Goal: Task Accomplishment & Management: Use online tool/utility

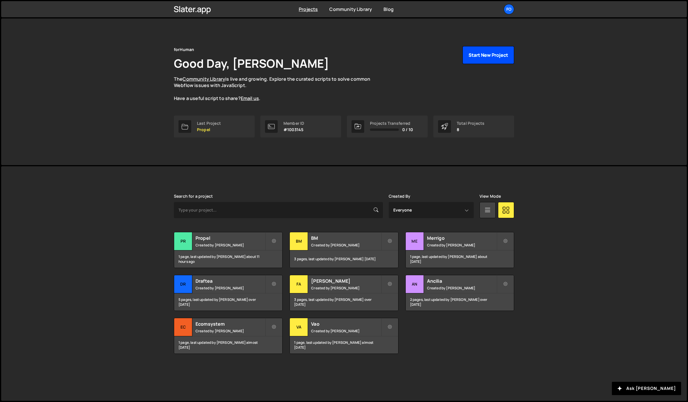
click at [468, 54] on button "Start New Project" at bounding box center [488, 55] width 52 height 18
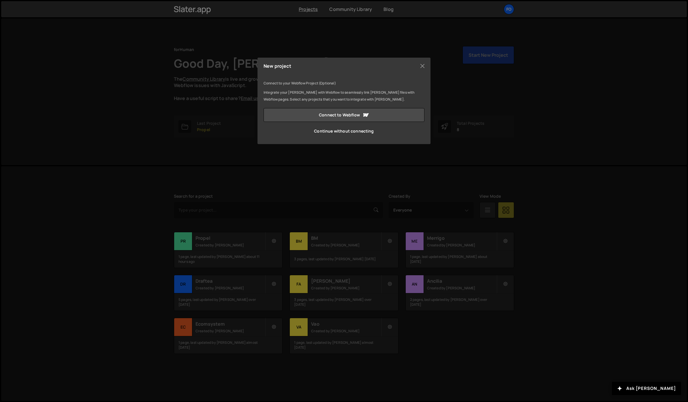
click at [293, 107] on div "Connect to your Webflow Project (Optional) Integrate your Slater with Webflow t…" at bounding box center [343, 109] width 161 height 58
click at [293, 110] on link "Connect to Webflow" at bounding box center [343, 115] width 161 height 14
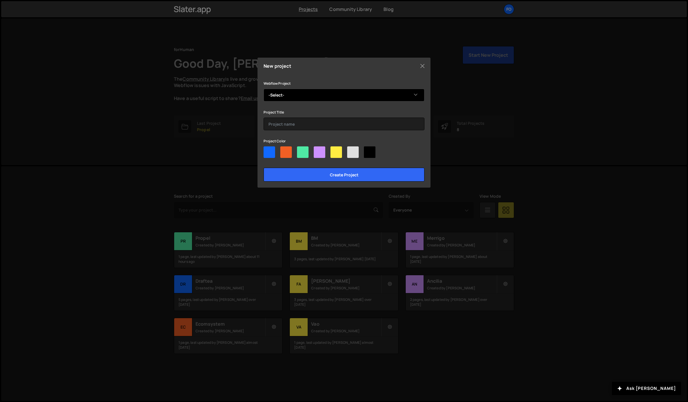
click at [288, 99] on select "-Select- Payana" at bounding box center [343, 95] width 161 height 13
select select "68b54c5692d2b3414c02cbf6"
click at [263, 89] on select "-Select- Payana" at bounding box center [343, 95] width 161 height 13
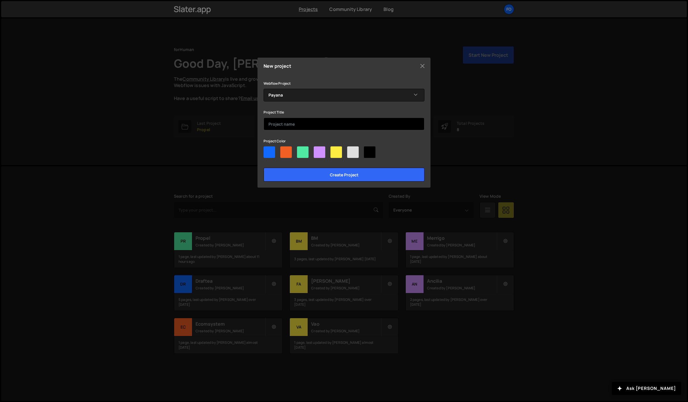
click at [282, 123] on input "text" at bounding box center [343, 124] width 161 height 13
type input "Payana"
click at [271, 151] on div at bounding box center [269, 152] width 12 height 12
click at [267, 150] on input"] "radio" at bounding box center [265, 148] width 4 height 4
radio input"] "true"
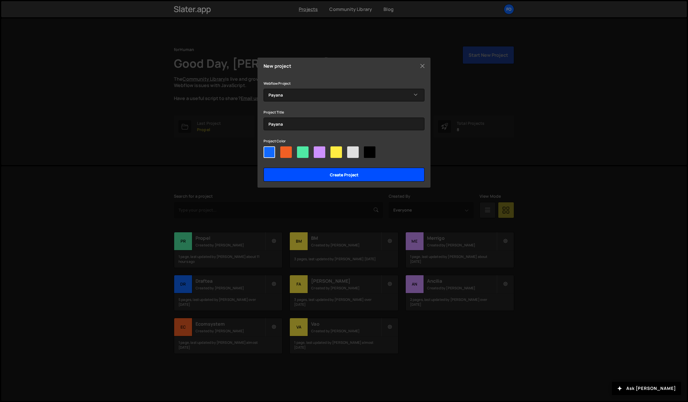
click at [298, 177] on input "Create project" at bounding box center [343, 175] width 161 height 14
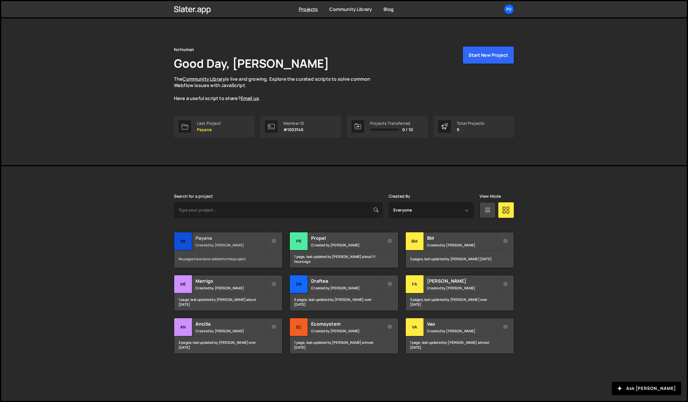
click at [210, 250] on div "No pages have been added to this project" at bounding box center [228, 258] width 108 height 17
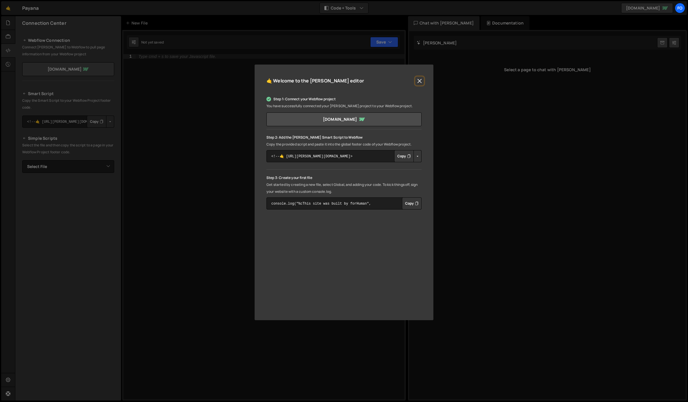
click at [420, 83] on button "Close" at bounding box center [419, 81] width 9 height 9
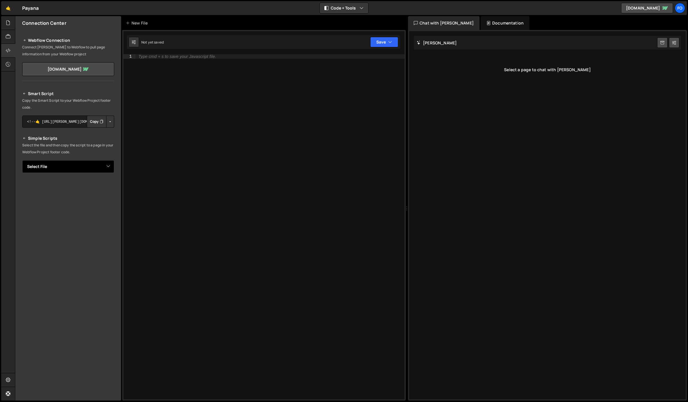
click at [79, 163] on select "Select File" at bounding box center [68, 166] width 92 height 13
click at [140, 24] on div "New File" at bounding box center [138, 23] width 24 height 6
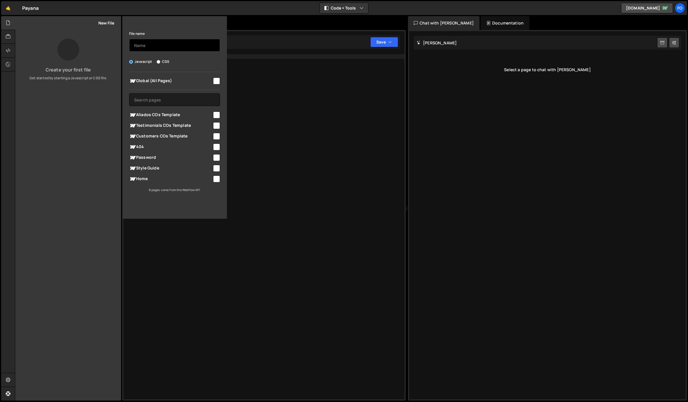
click at [150, 48] on input "text" at bounding box center [174, 45] width 91 height 13
type input "home-co"
click at [173, 208] on button "Save File" at bounding box center [174, 206] width 91 height 12
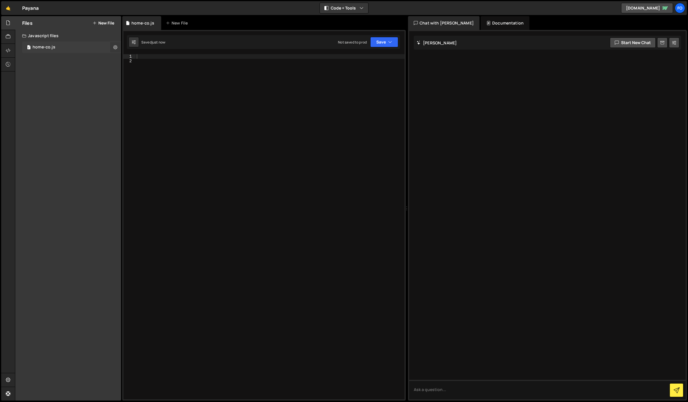
click at [113, 46] on icon at bounding box center [115, 46] width 4 height 5
click at [74, 140] on div "Files New File Create your first file Get started by starting a Javascript or C…" at bounding box center [68, 208] width 106 height 384
click at [161, 56] on button "Edit File Settings" at bounding box center [150, 60] width 56 height 12
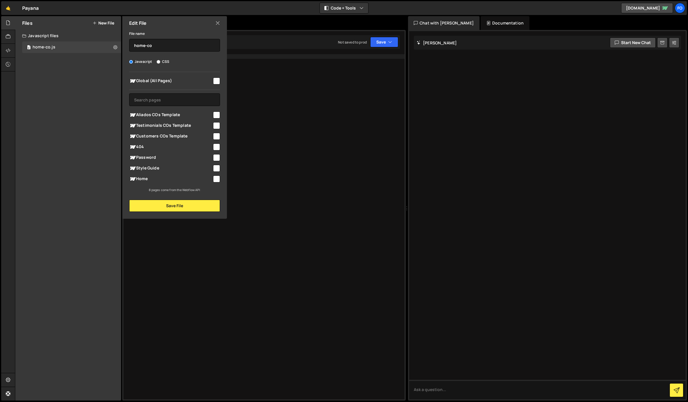
click at [218, 21] on icon at bounding box center [217, 23] width 5 height 6
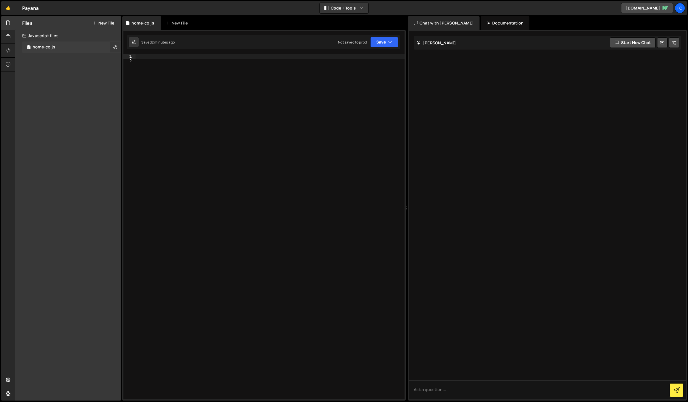
click at [117, 47] on icon at bounding box center [115, 46] width 4 height 5
click at [161, 50] on button "Copy share link" at bounding box center [150, 48] width 56 height 12
click at [161, 69] on button "Edit External Scripts" at bounding box center [150, 71] width 56 height 12
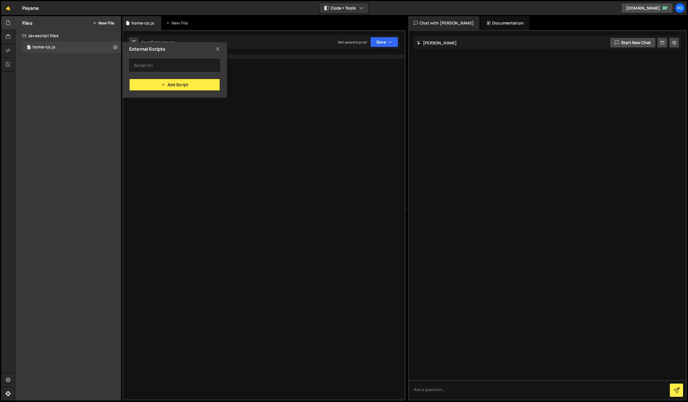
click at [218, 47] on icon at bounding box center [217, 49] width 5 height 6
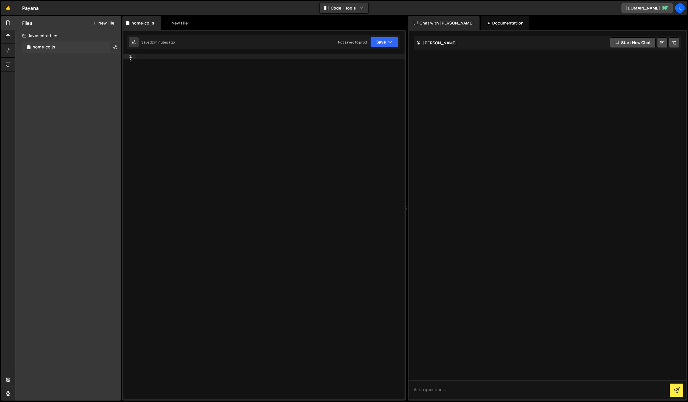
click at [118, 46] on button at bounding box center [115, 47] width 10 height 10
click at [147, 57] on button "Edit File Settings" at bounding box center [150, 60] width 56 height 12
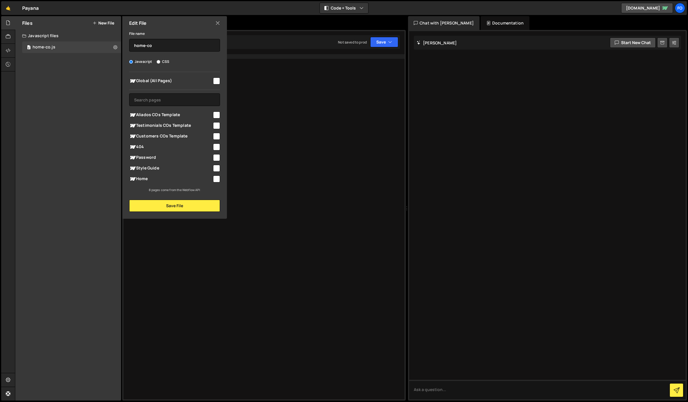
click at [216, 22] on icon at bounding box center [217, 23] width 5 height 6
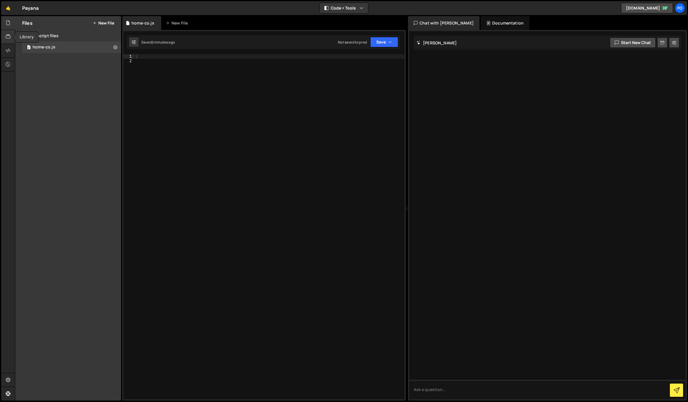
click at [10, 36] on icon at bounding box center [8, 36] width 5 height 6
click at [7, 23] on icon at bounding box center [8, 23] width 5 height 6
click at [59, 49] on div "0 home-co.js 0" at bounding box center [71, 47] width 99 height 12
click at [157, 102] on div at bounding box center [269, 231] width 269 height 354
paste textarea "</script>"
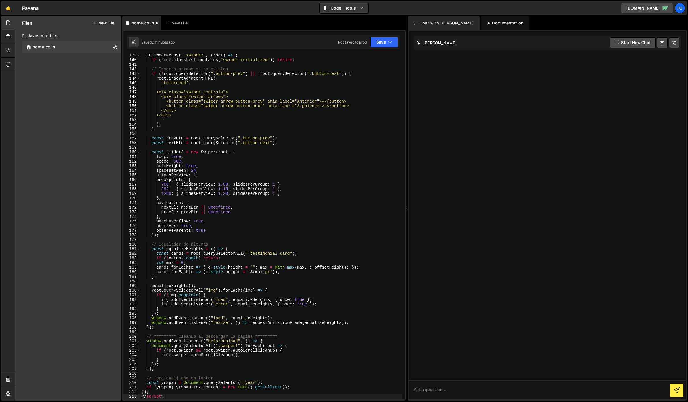
scroll to position [807, 0]
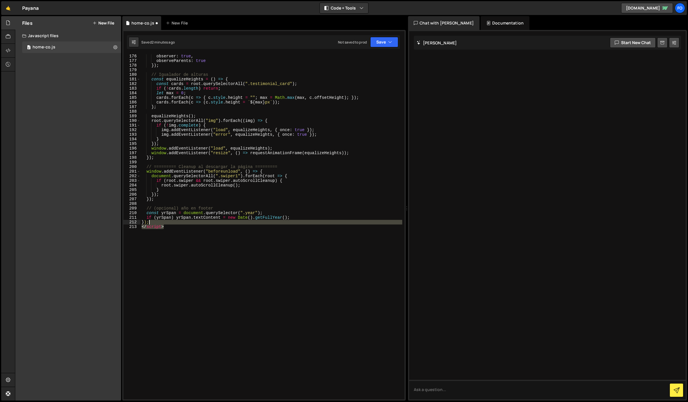
drag, startPoint x: 168, startPoint y: 226, endPoint x: 159, endPoint y: 221, distance: 10.7
click at [159, 221] on div "observer : true , observeParents : true }) ; // Igualador de alturas const equa…" at bounding box center [271, 231] width 262 height 354
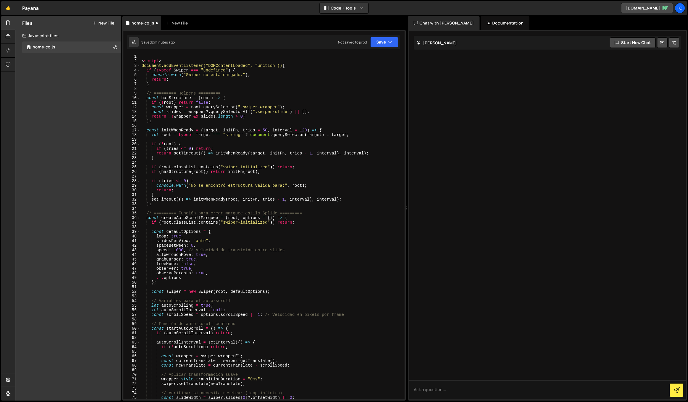
scroll to position [0, 0]
drag, startPoint x: 167, startPoint y: 60, endPoint x: 123, endPoint y: 58, distance: 44.4
click at [123, 58] on div "1 Type cmd + s to save your Javascript file. הההההההההההההההההההההההההההההההההה…" at bounding box center [263, 215] width 283 height 371
type textarea "<script>"
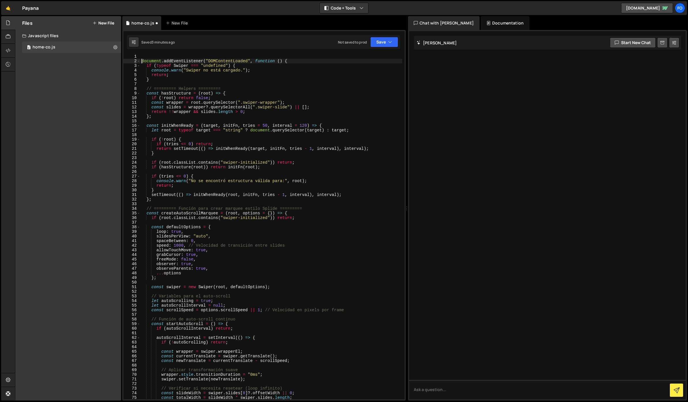
click at [142, 61] on div "document . addEventListener ( "DOMContentLoaded" , function ( ) { if ( typeof S…" at bounding box center [271, 231] width 262 height 354
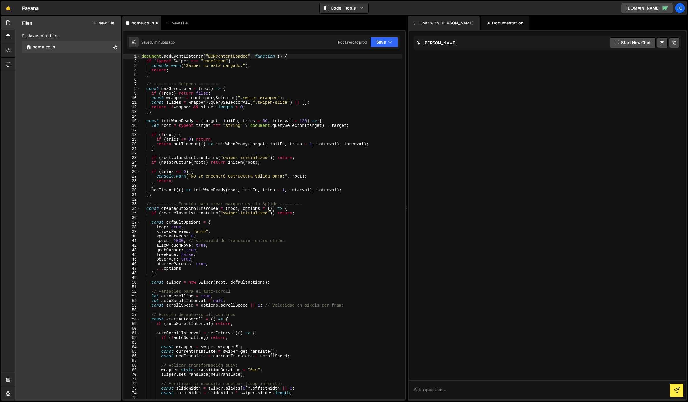
click at [234, 100] on div "document . addEventListener ( "DOMContentLoaded" , function ( ) { if ( typeof S…" at bounding box center [271, 231] width 262 height 354
type textarea "const slides = wrapper?.querySelectorAll(".swiper-slide") || [];"
click at [388, 43] on icon "button" at bounding box center [390, 42] width 4 height 6
click at [378, 50] on div "1 Type cmd + s to save your Javascript file. הההההההההההההההההההההההההההההההההה…" at bounding box center [263, 215] width 283 height 371
click at [377, 44] on button "Save" at bounding box center [384, 42] width 28 height 10
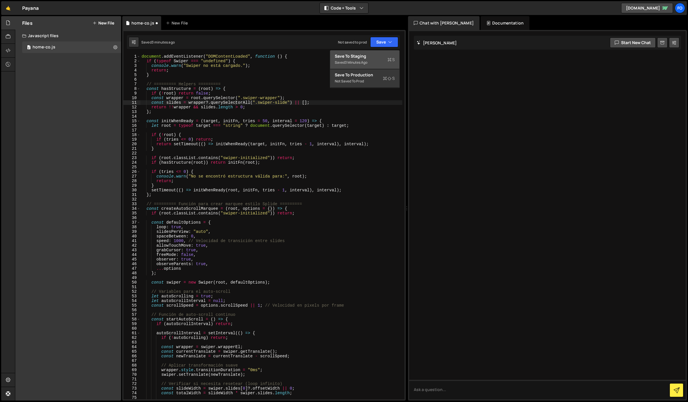
click at [375, 57] on div "Save to Staging S" at bounding box center [365, 56] width 60 height 6
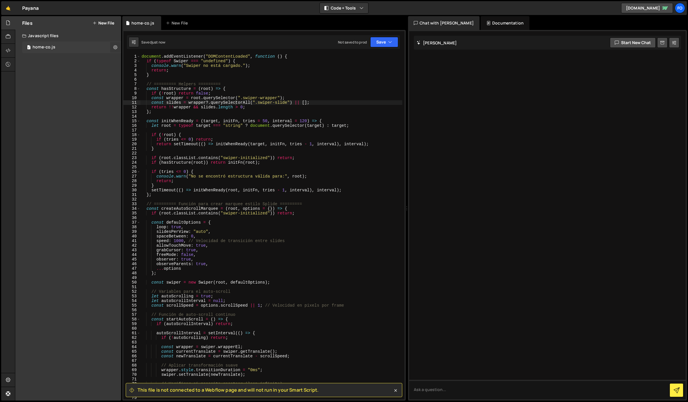
click at [114, 47] on icon at bounding box center [115, 46] width 4 height 5
type input "home-co"
radio input "true"
click at [150, 56] on button "Edit File Settings" at bounding box center [150, 60] width 56 height 12
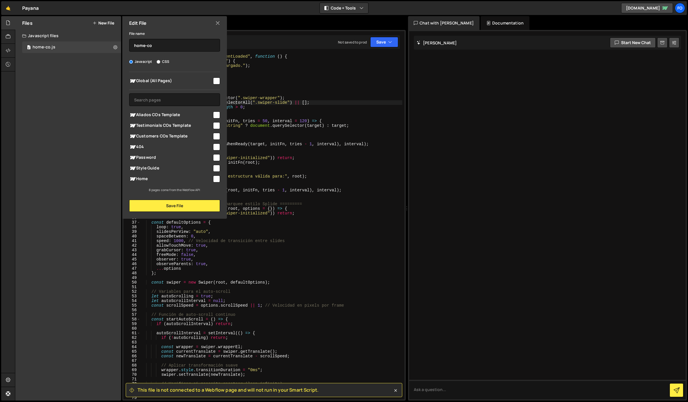
click at [215, 175] on div at bounding box center [216, 179] width 8 height 8
click at [218, 181] on input "checkbox" at bounding box center [216, 178] width 7 height 7
checkbox input "true"
click at [198, 205] on button "Save File" at bounding box center [174, 206] width 91 height 12
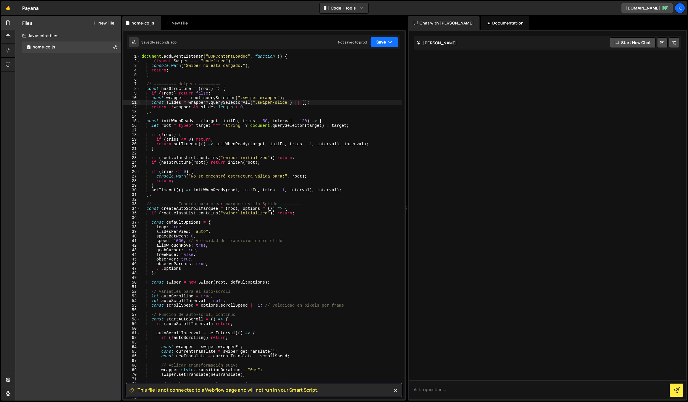
click at [383, 42] on button "Save" at bounding box center [384, 42] width 28 height 10
click at [369, 54] on div "Save to Staging S" at bounding box center [365, 56] width 60 height 6
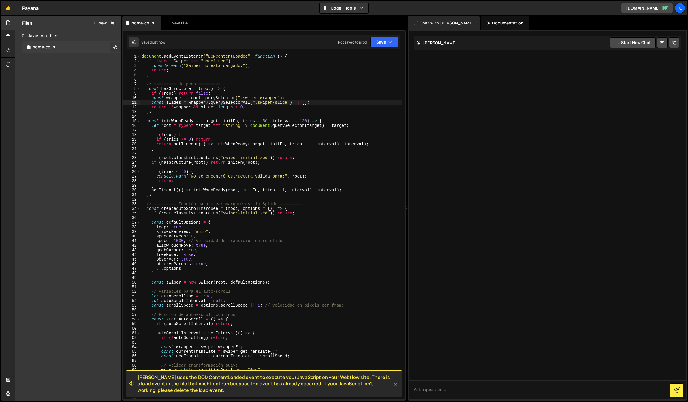
click at [114, 47] on icon at bounding box center [115, 46] width 4 height 5
click at [145, 62] on button "Edit File Settings" at bounding box center [150, 60] width 56 height 12
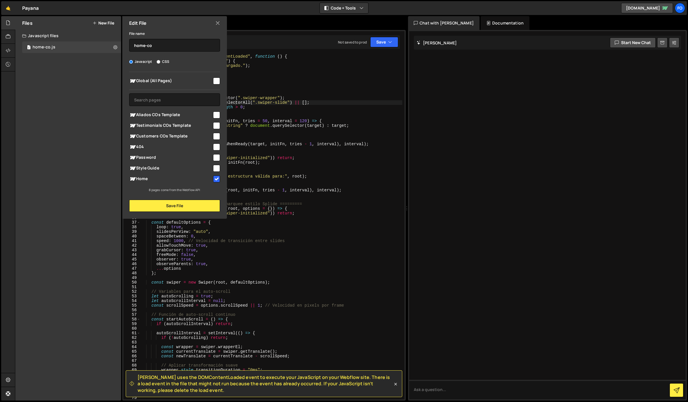
click at [215, 25] on icon at bounding box center [217, 23] width 5 height 6
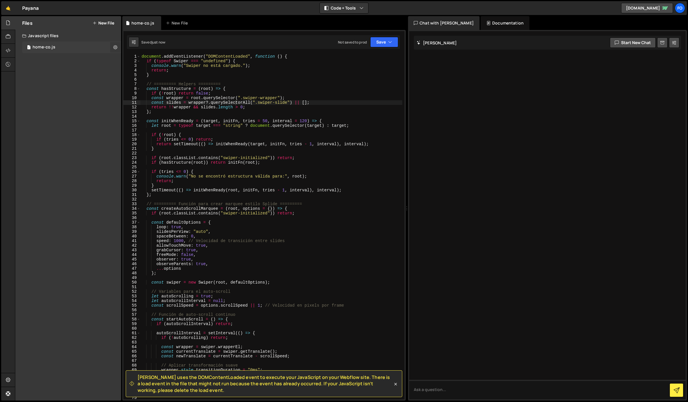
click at [117, 46] on icon at bounding box center [115, 46] width 4 height 5
click at [144, 70] on button "Edit External Scripts" at bounding box center [150, 71] width 56 height 12
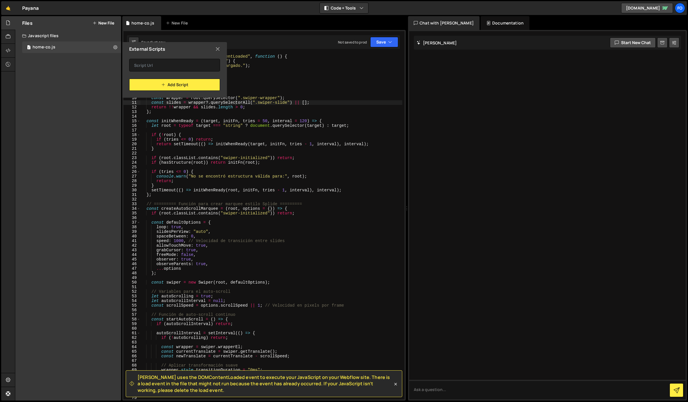
click at [216, 49] on icon at bounding box center [217, 49] width 5 height 6
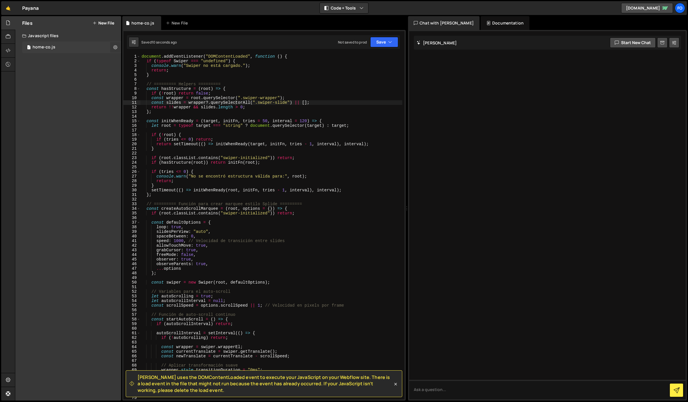
click at [117, 48] on icon at bounding box center [115, 46] width 4 height 5
click at [149, 48] on button "Copy share link" at bounding box center [150, 48] width 56 height 12
click at [305, 93] on div "document . addEventListener ( "DOMContentLoaded" , function ( ) { if ( typeof S…" at bounding box center [271, 231] width 262 height 354
type textarea "});"
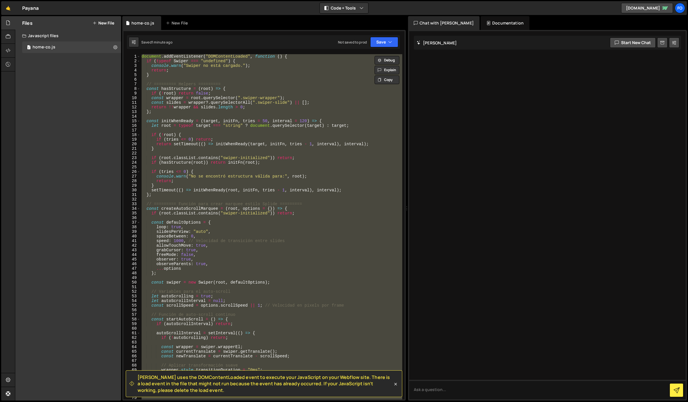
drag, startPoint x: 190, startPoint y: 390, endPoint x: 137, endPoint y: 378, distance: 54.9
click at [137, 378] on div "[PERSON_NAME] uses the DOMContentLoaded event to execute your JavaScript on you…" at bounding box center [260, 383] width 263 height 19
copy span "[PERSON_NAME] uses the DOMContentLoaded event to execute your JavaScript on you…"
